Goal: Obtain resource: Download file/media

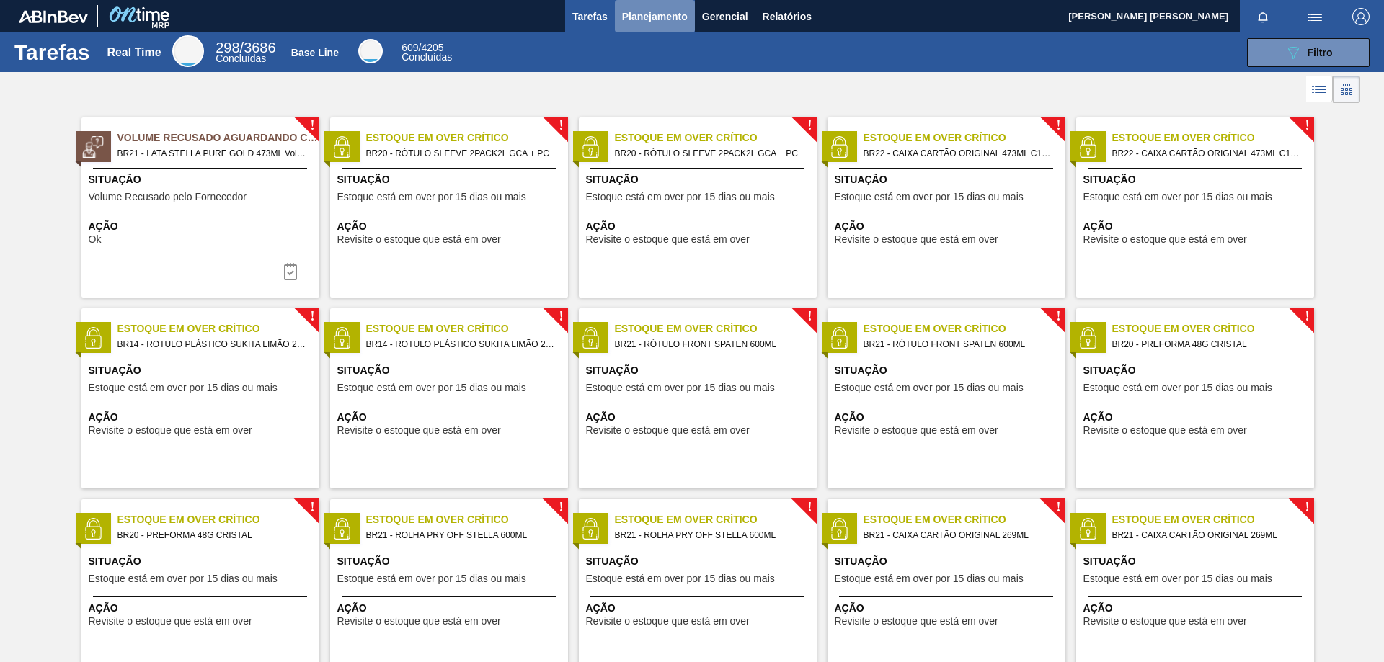
click at [645, 13] on span "Planejamento" at bounding box center [655, 16] width 66 height 17
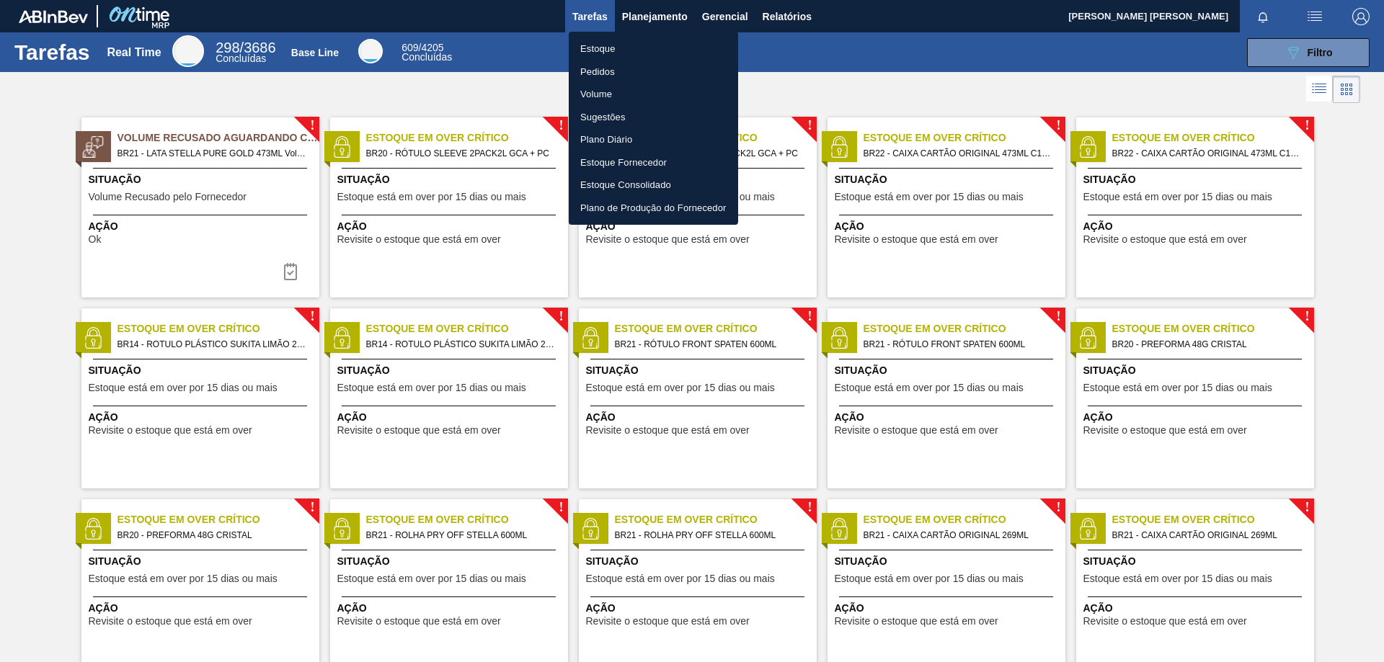
click at [609, 71] on li "Pedidos" at bounding box center [653, 72] width 169 height 23
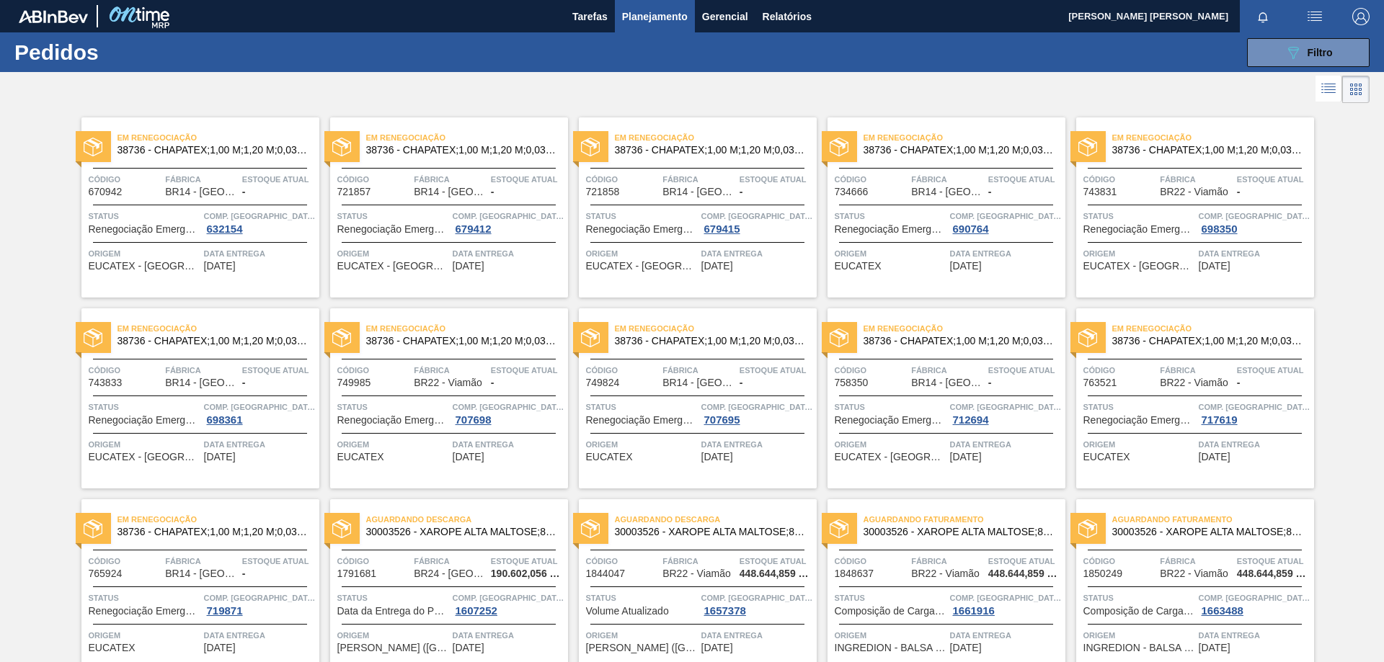
click at [657, 23] on span "Planejamento" at bounding box center [655, 16] width 66 height 17
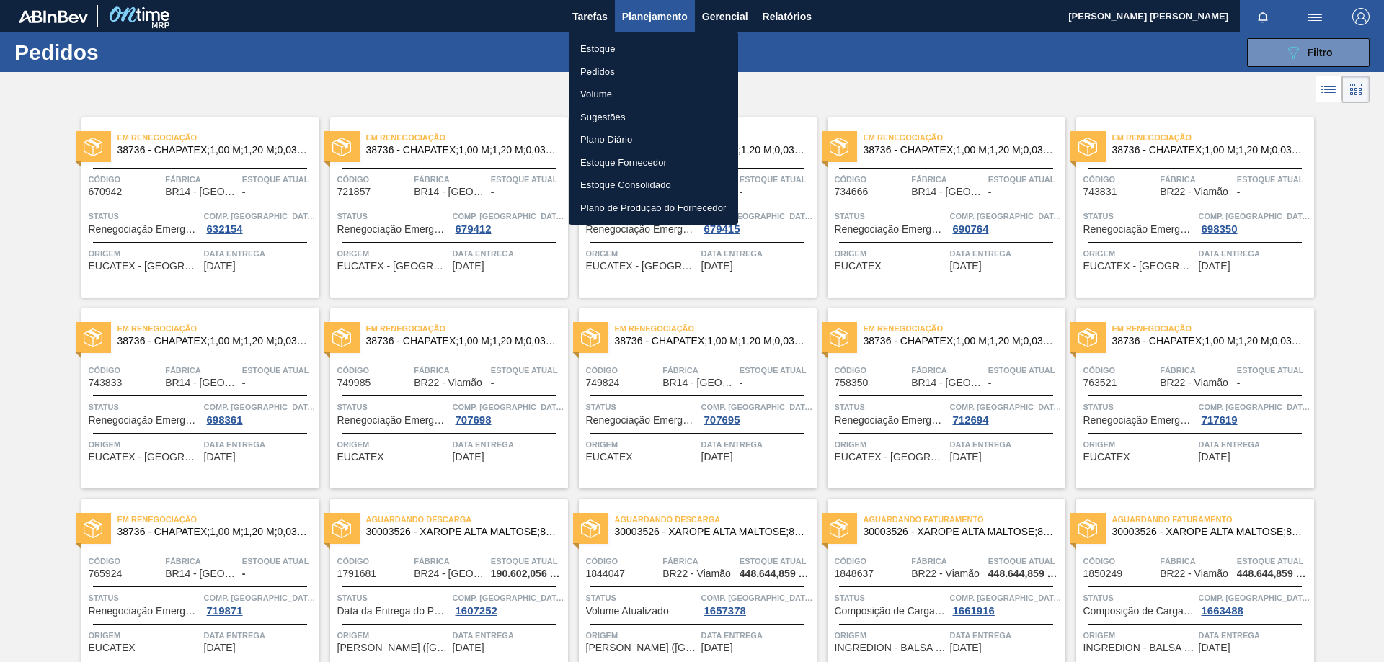
click at [600, 73] on li "Pedidos" at bounding box center [653, 72] width 169 height 23
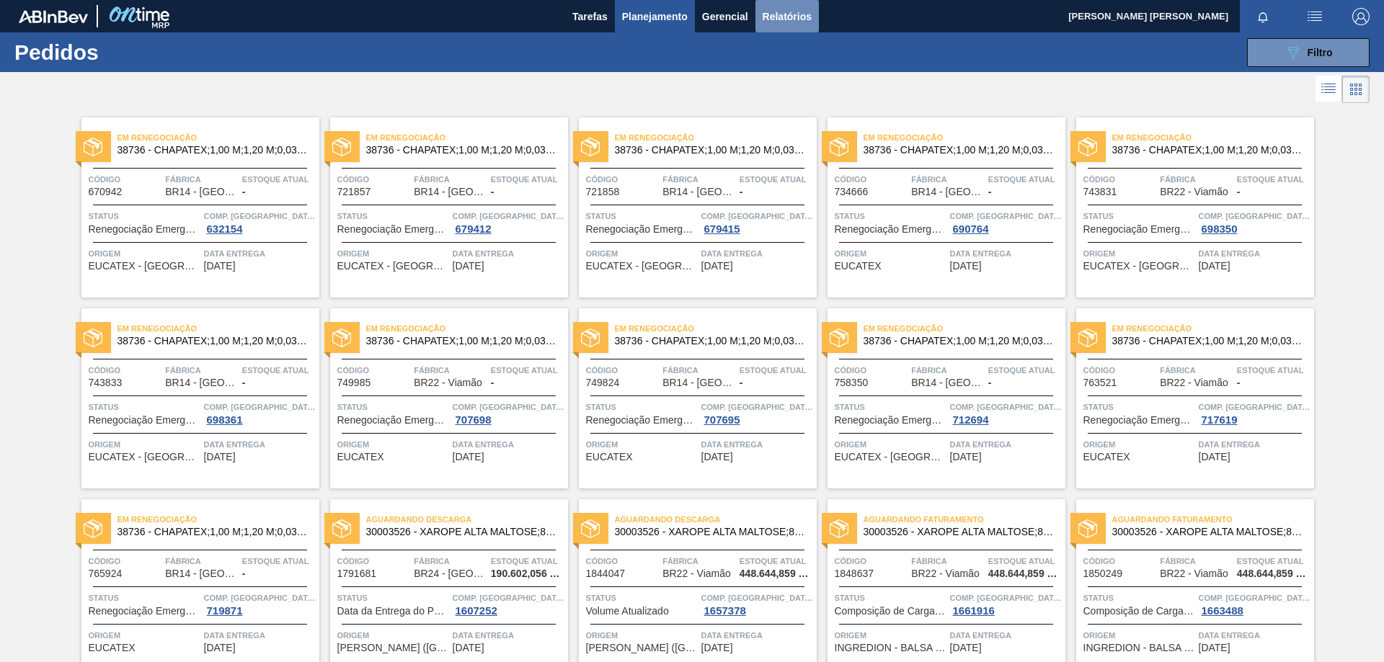
click at [783, 11] on span "Relatórios" at bounding box center [786, 16] width 49 height 17
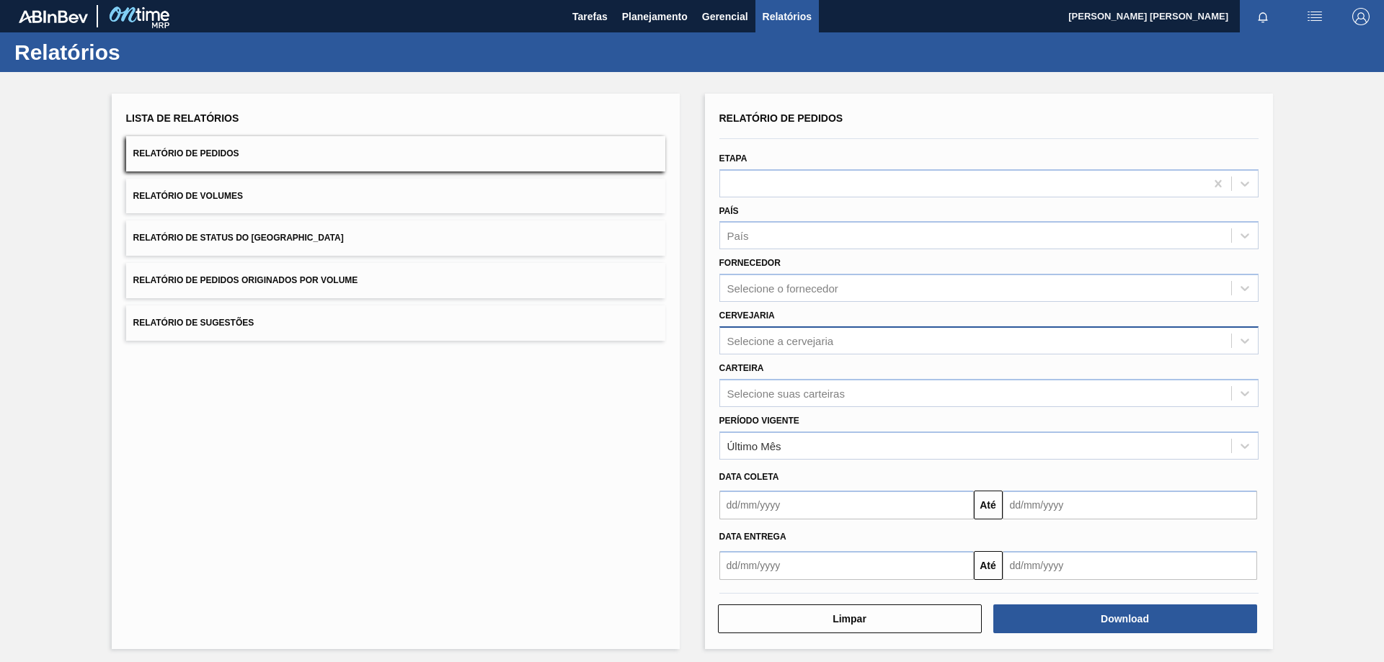
click at [828, 337] on div "Selecione a cervejaria" at bounding box center [780, 340] width 107 height 12
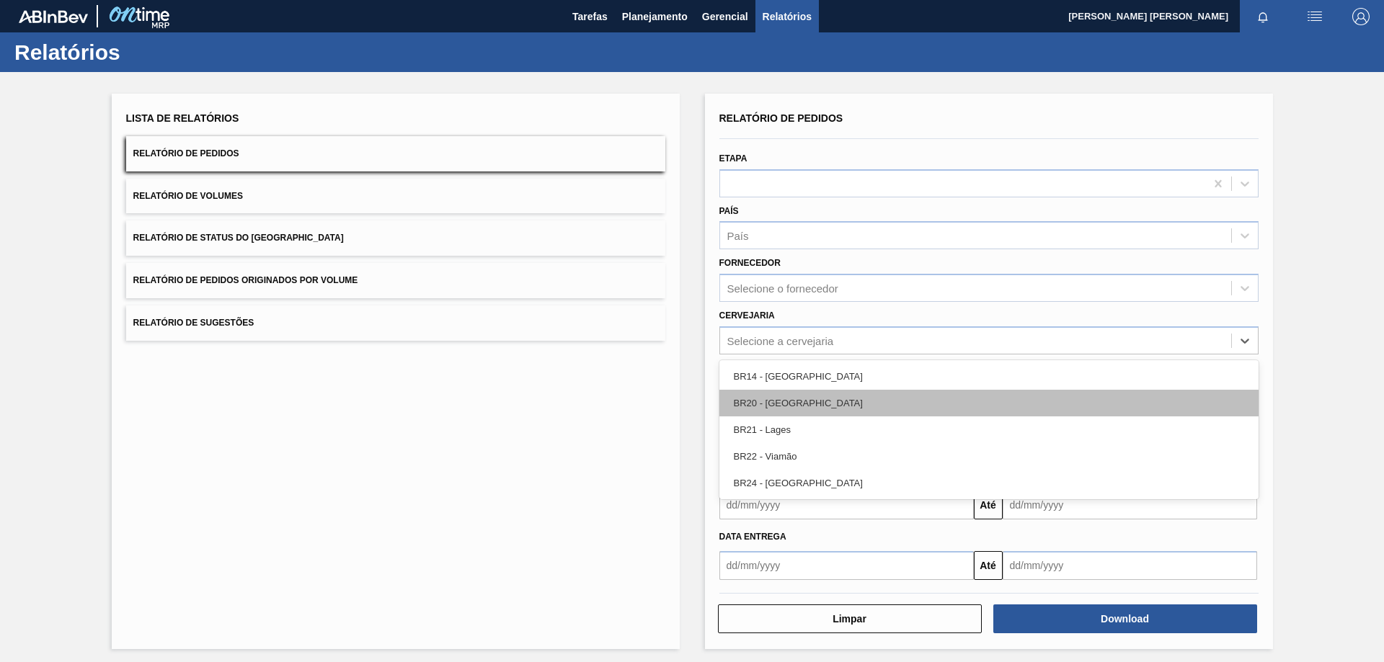
click at [810, 409] on div "BR20 - [GEOGRAPHIC_DATA]" at bounding box center [988, 403] width 539 height 27
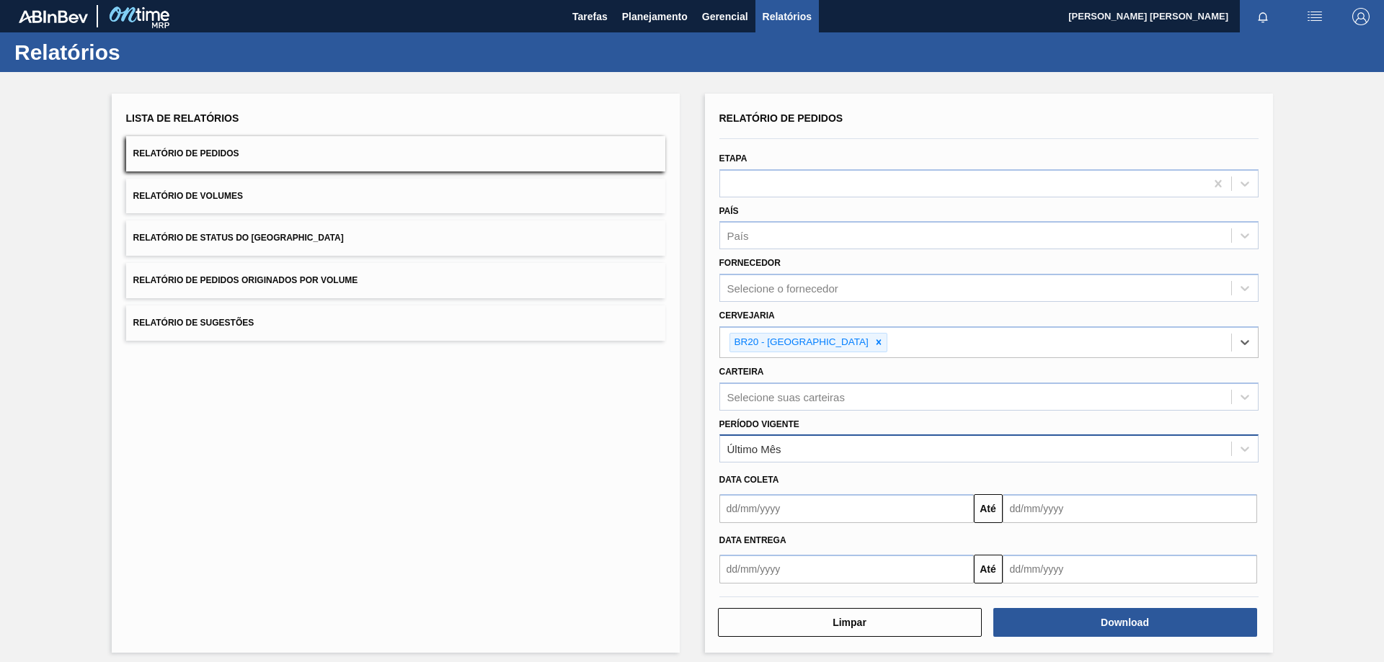
click at [795, 449] on div "Último Mês" at bounding box center [975, 449] width 511 height 21
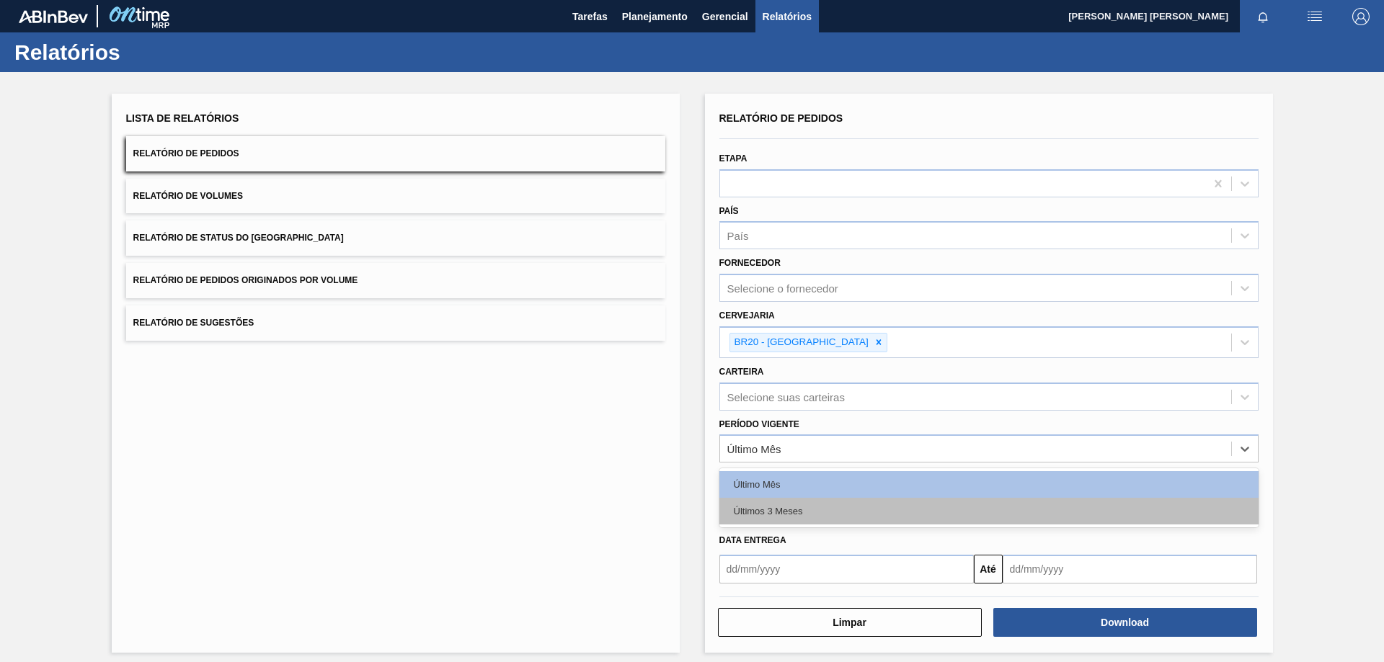
click at [781, 510] on div "Últimos 3 Meses" at bounding box center [988, 511] width 539 height 27
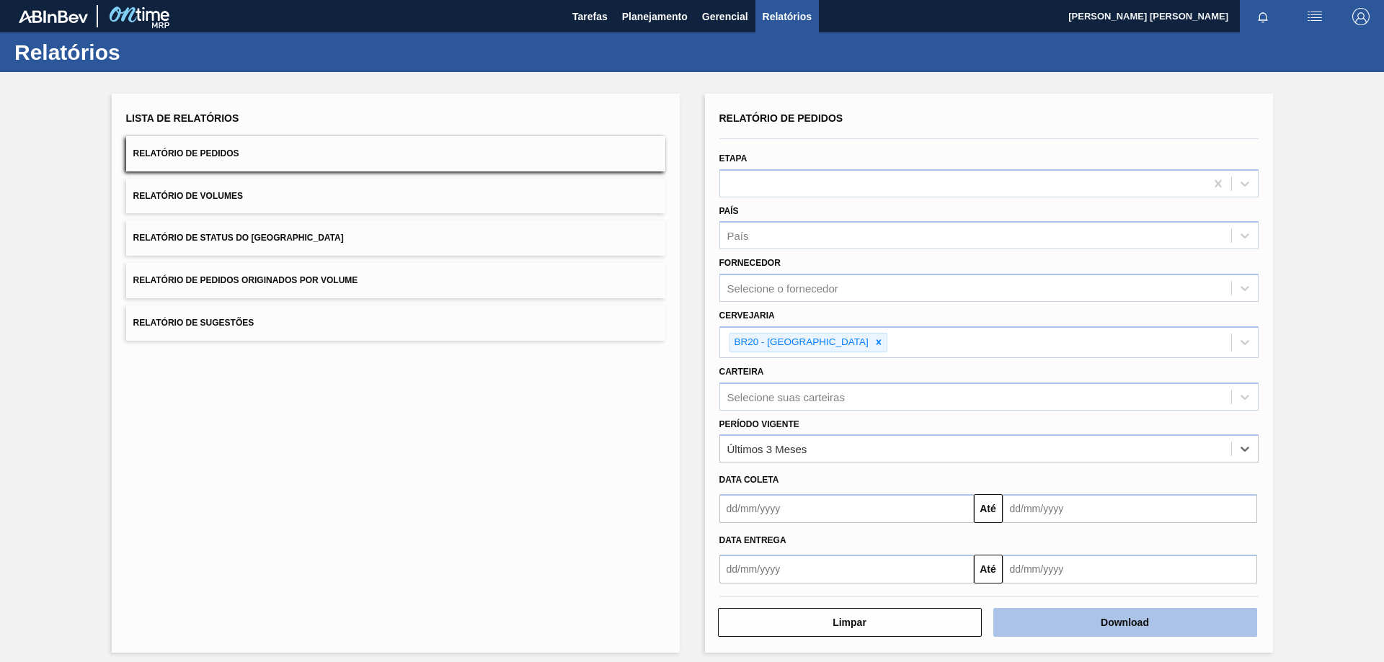
click at [1112, 626] on button "Download" at bounding box center [1125, 622] width 264 height 29
